Goal: Find specific page/section: Find specific page/section

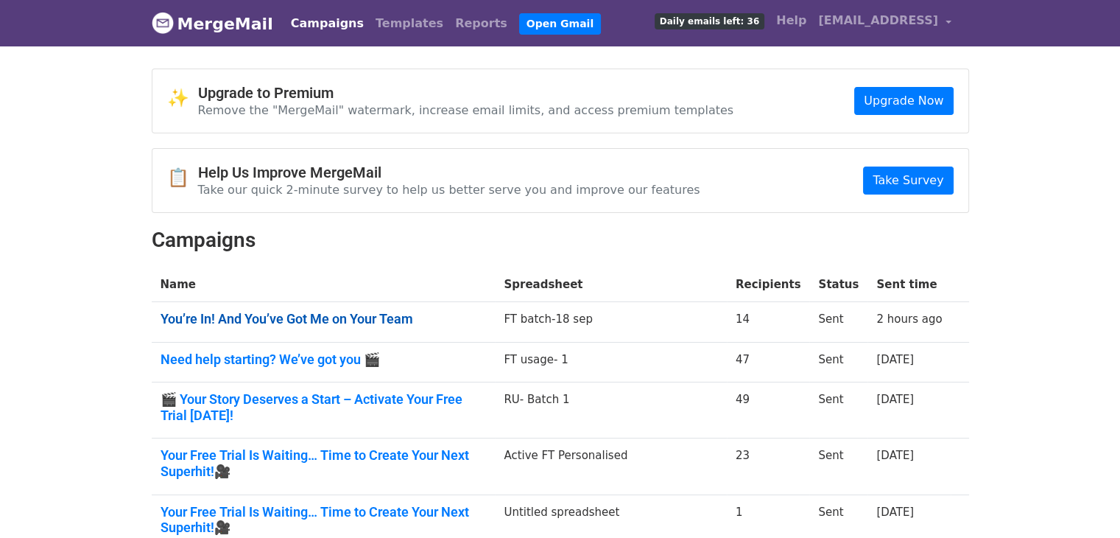
click at [324, 315] on link "You’re In! And You’ve Got Me on Your Team" at bounding box center [324, 319] width 326 height 16
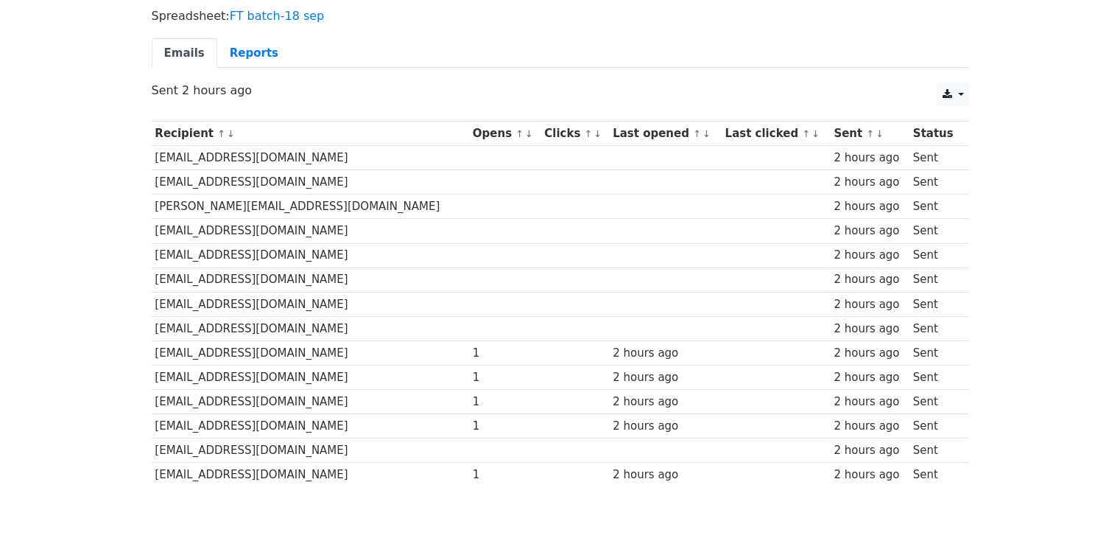
scroll to position [6, 0]
